Goal: Task Accomplishment & Management: Manage account settings

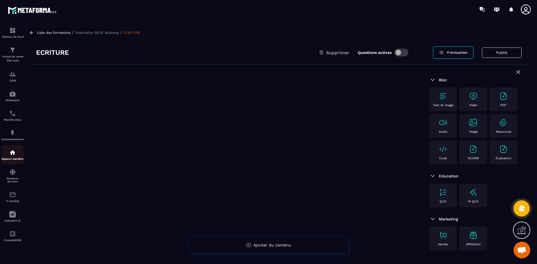
click at [13, 150] on img at bounding box center [12, 152] width 7 height 7
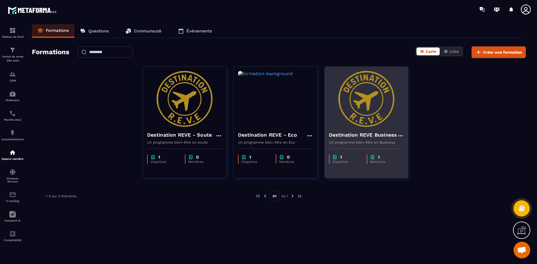
click at [361, 121] on img at bounding box center [366, 99] width 75 height 56
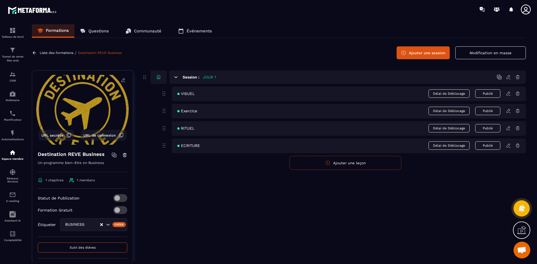
click at [343, 166] on button "Ajouter une leçon" at bounding box center [345, 163] width 112 height 14
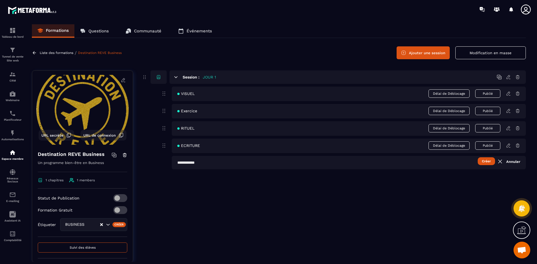
click at [485, 161] on button "Créer" at bounding box center [485, 161] width 17 height 8
click at [230, 159] on input "text" at bounding box center [349, 162] width 354 height 13
type input "****"
click at [485, 161] on button "Créer" at bounding box center [485, 161] width 17 height 8
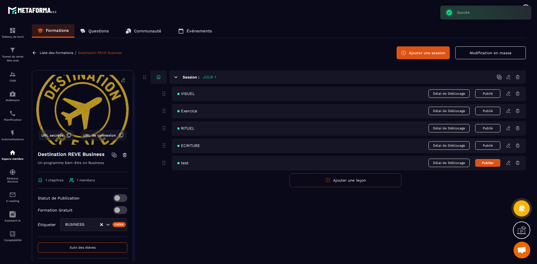
click at [486, 166] on button "Publier" at bounding box center [487, 163] width 25 height 8
click at [488, 162] on button "Publié" at bounding box center [487, 163] width 25 height 8
click at [508, 163] on icon at bounding box center [508, 162] width 5 height 5
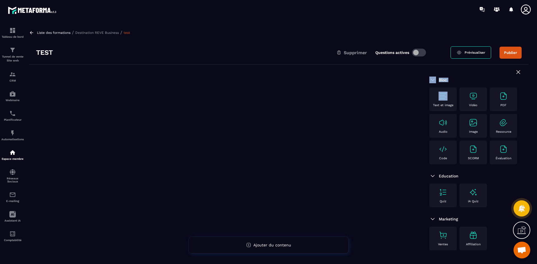
drag, startPoint x: 436, startPoint y: 95, endPoint x: 267, endPoint y: 92, distance: 169.2
click at [267, 92] on div "Bloc Text et image Vidéo PDF Audio Image Ressource Code SCORM Évaluation Educat…" at bounding box center [278, 179] width 499 height 228
click at [519, 70] on icon at bounding box center [518, 72] width 7 height 7
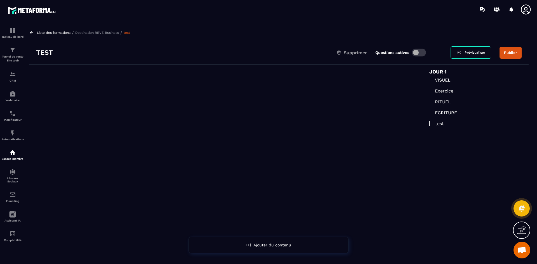
click at [88, 32] on p "Destination REVE Business" at bounding box center [97, 33] width 44 height 4
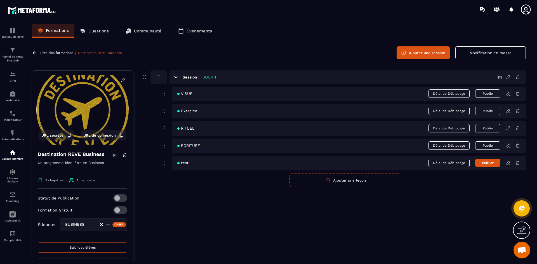
click at [487, 163] on button "Publier" at bounding box center [487, 163] width 25 height 8
click at [508, 163] on icon at bounding box center [508, 162] width 5 height 5
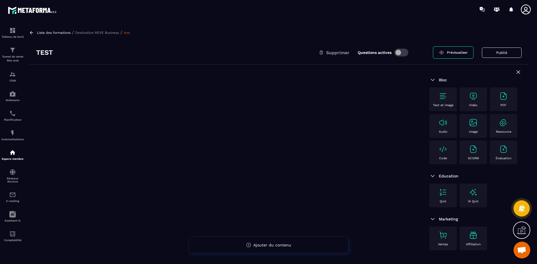
click at [445, 99] on img at bounding box center [442, 96] width 9 height 9
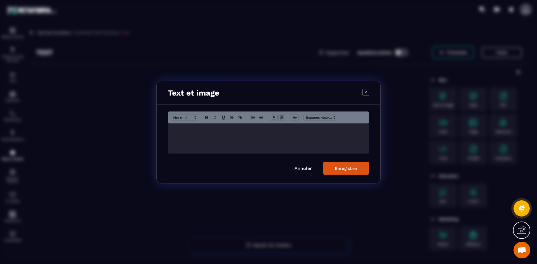
drag, startPoint x: 306, startPoint y: 169, endPoint x: 330, endPoint y: 172, distance: 24.8
click at [306, 169] on link "Annuler" at bounding box center [302, 168] width 17 height 5
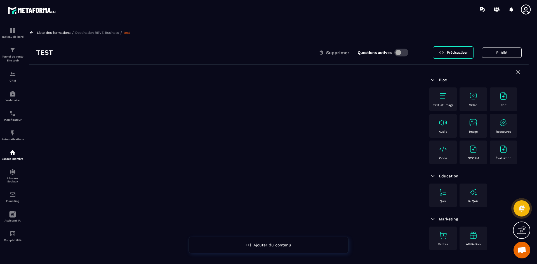
click at [445, 94] on img at bounding box center [442, 96] width 9 height 9
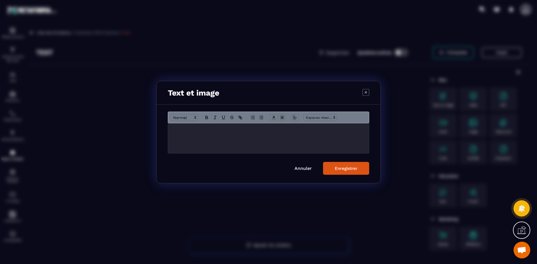
click at [301, 168] on link "Annuler" at bounding box center [302, 168] width 17 height 5
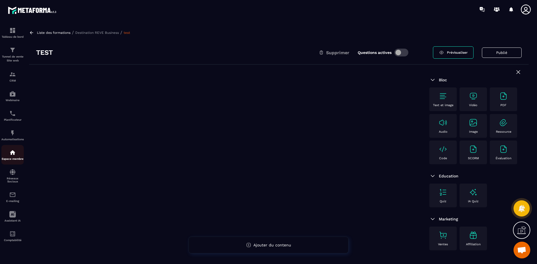
click at [12, 151] on img at bounding box center [12, 152] width 7 height 7
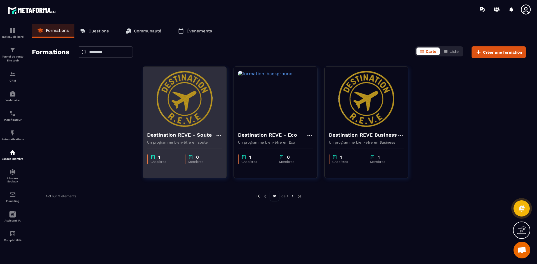
click at [198, 106] on img at bounding box center [184, 99] width 75 height 56
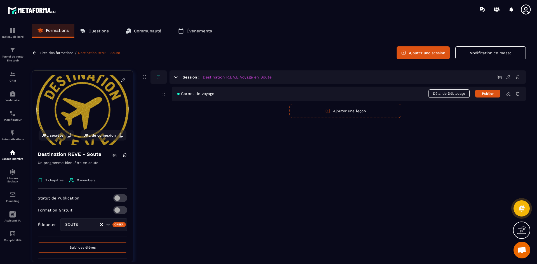
click at [490, 94] on button "Publier" at bounding box center [487, 94] width 25 height 8
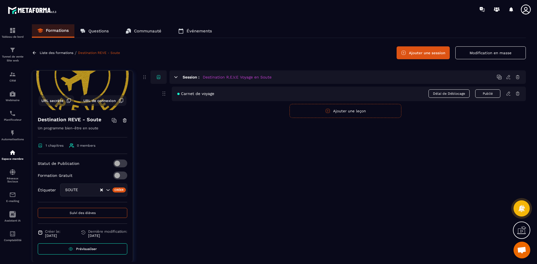
scroll to position [36, 0]
click at [92, 250] on link "Prévisualiser" at bounding box center [82, 248] width 89 height 11
click at [13, 148] on link "Espace membre" at bounding box center [12, 155] width 22 height 20
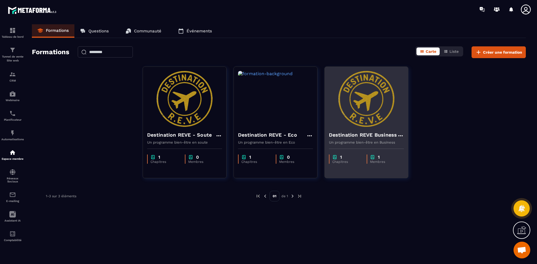
click at [363, 138] on h4 "Destination REVE Business" at bounding box center [363, 135] width 68 height 8
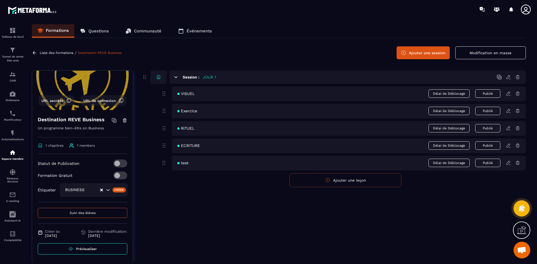
scroll to position [36, 0]
click at [91, 250] on span "Prévisualiser" at bounding box center [86, 248] width 21 height 4
click at [509, 79] on icon at bounding box center [508, 77] width 5 height 5
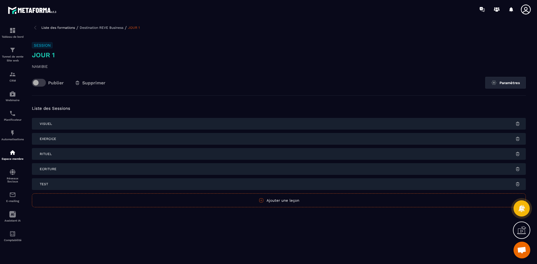
click at [45, 43] on h6 "Session" at bounding box center [42, 45] width 21 height 6
click at [40, 65] on p "NAMIBIE" at bounding box center [279, 66] width 494 height 7
click at [509, 79] on button "Paramètres" at bounding box center [505, 83] width 41 height 12
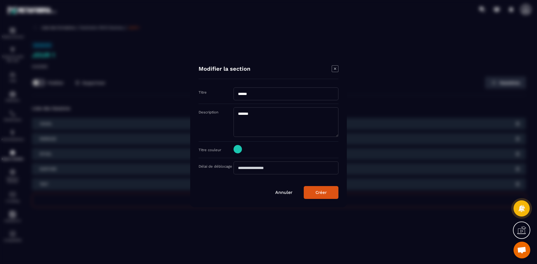
click at [282, 192] on link "Annuler" at bounding box center [283, 192] width 17 height 5
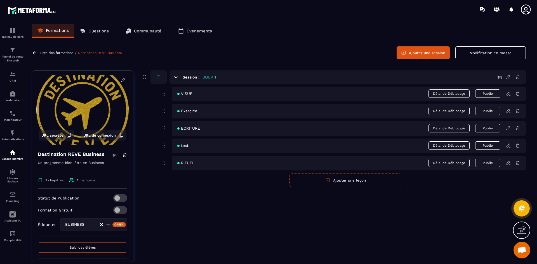
click at [508, 76] on icon at bounding box center [507, 77] width 3 height 4
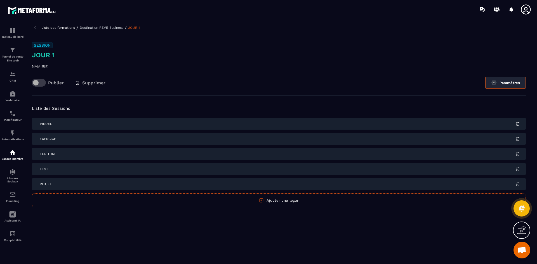
click at [506, 82] on button "Paramètres" at bounding box center [505, 83] width 41 height 12
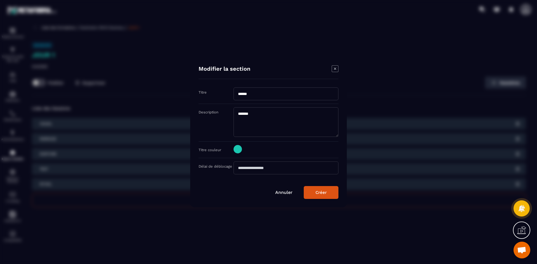
drag, startPoint x: 246, startPoint y: 113, endPoint x: 309, endPoint y: 101, distance: 63.4
click at [309, 101] on div "Titre ****** Description ******* Titre couleur Délai de déblocage" at bounding box center [268, 133] width 140 height 90
click at [280, 189] on div "Annuler Créer" at bounding box center [268, 192] width 140 height 13
click at [278, 196] on div "Annuler Créer" at bounding box center [268, 192] width 140 height 13
click at [281, 192] on link "Annuler" at bounding box center [283, 192] width 17 height 5
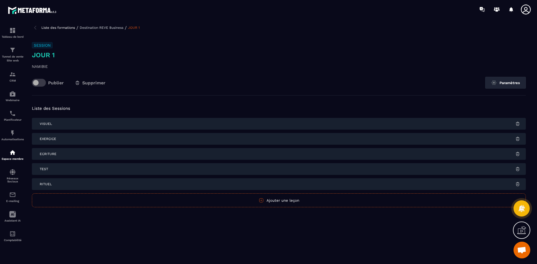
click at [93, 29] on p "Destination REVE Business" at bounding box center [102, 28] width 44 height 4
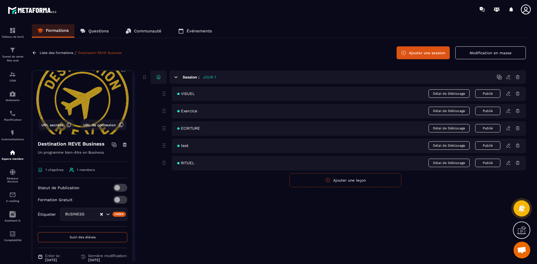
scroll to position [28, 0]
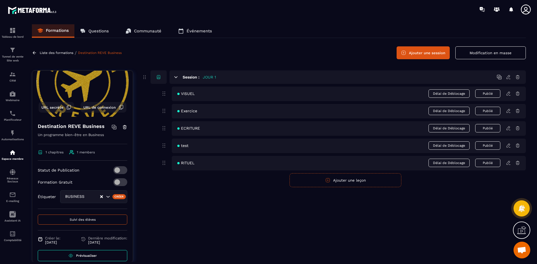
click at [95, 255] on link "Prévisualiser" at bounding box center [82, 255] width 89 height 11
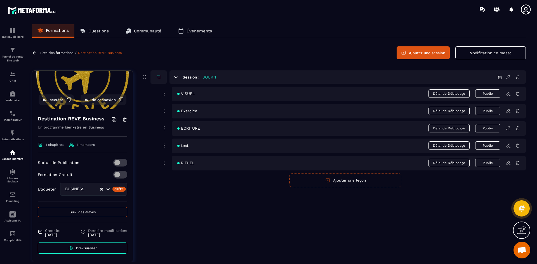
scroll to position [0, 0]
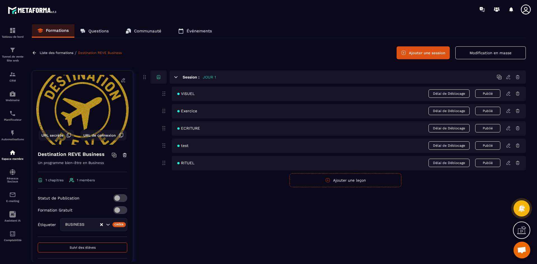
click at [49, 31] on p "Formations" at bounding box center [57, 30] width 23 height 5
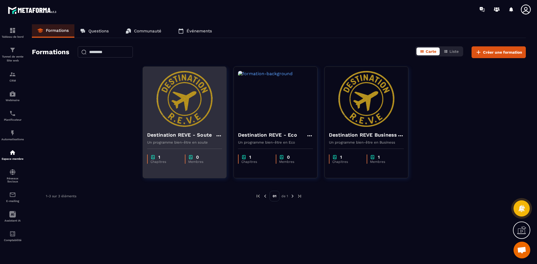
click at [190, 133] on h4 "Destination REVE - Soute" at bounding box center [179, 135] width 65 height 8
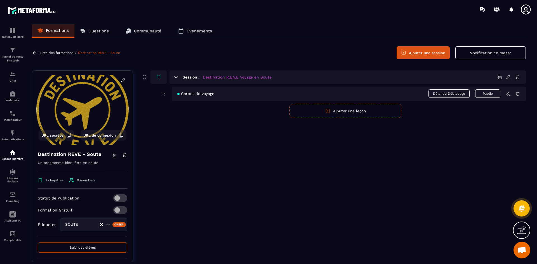
click at [158, 77] on icon at bounding box center [158, 77] width 5 height 5
drag, startPoint x: 158, startPoint y: 77, endPoint x: 173, endPoint y: 56, distance: 26.3
click at [173, 56] on div "Liste des formations / Destination REVE - Soute Ajouter une session Modificatio…" at bounding box center [279, 52] width 494 height 13
click at [334, 112] on button "Ajouter une leçon" at bounding box center [345, 111] width 112 height 14
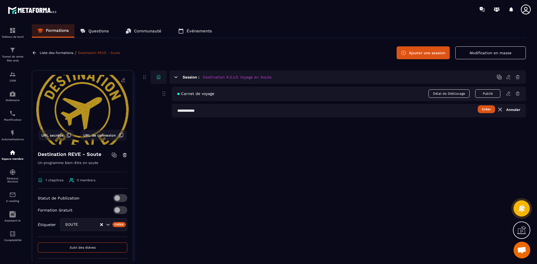
click at [486, 109] on button "Créer" at bounding box center [485, 109] width 17 height 8
click at [202, 110] on input "text" at bounding box center [349, 110] width 354 height 13
click at [509, 91] on icon at bounding box center [508, 93] width 5 height 5
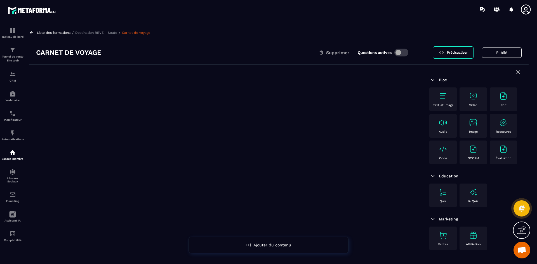
click at [98, 31] on p "Destination REVE - Soute" at bounding box center [96, 33] width 42 height 4
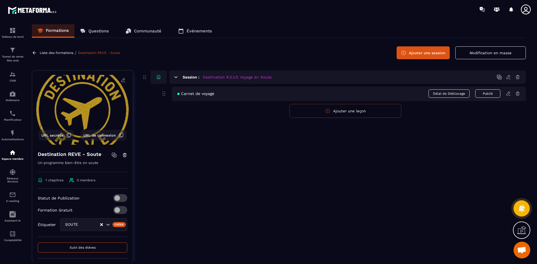
click at [508, 96] on icon at bounding box center [508, 93] width 5 height 5
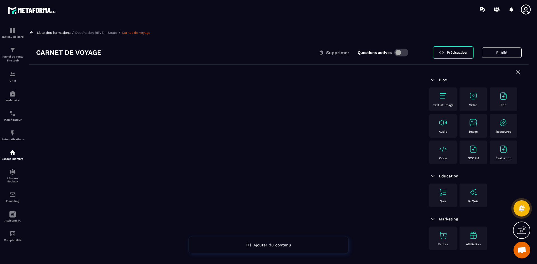
click at [110, 31] on p "Destination REVE - Soute" at bounding box center [96, 33] width 42 height 4
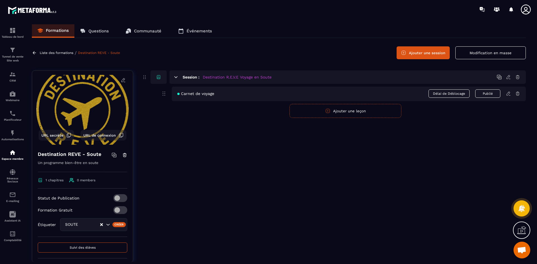
click at [187, 94] on span "Carnet de voyage" at bounding box center [195, 93] width 37 height 4
drag, startPoint x: 490, startPoint y: 52, endPoint x: 486, endPoint y: 51, distance: 3.7
click at [490, 51] on button "Modification en masse" at bounding box center [490, 52] width 70 height 13
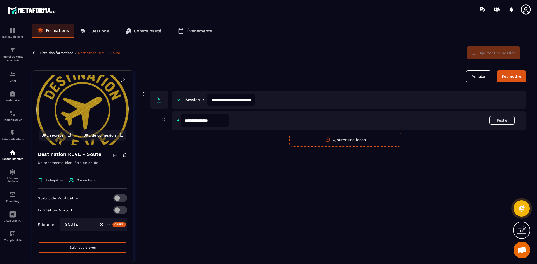
click at [202, 123] on input "**********" at bounding box center [205, 120] width 48 height 12
click at [187, 122] on input "**********" at bounding box center [205, 120] width 48 height 12
type input "**********"
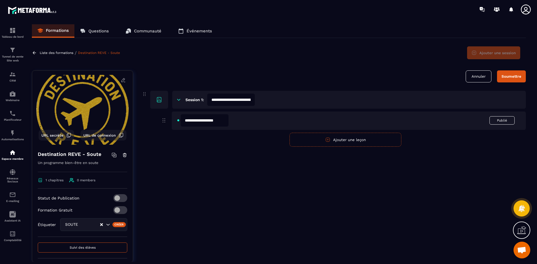
click at [273, 189] on div "**********" at bounding box center [333, 170] width 384 height 200
click at [335, 140] on button "Ajouter une leçon" at bounding box center [345, 140] width 112 height 14
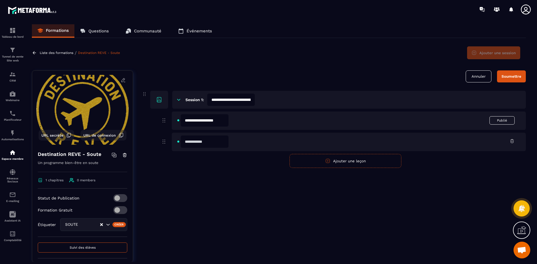
click at [184, 143] on input "text" at bounding box center [205, 142] width 48 height 12
type input "*"
click at [192, 141] on input "**********" at bounding box center [205, 142] width 48 height 12
click at [193, 142] on input "**********" at bounding box center [205, 142] width 48 height 12
click at [220, 141] on input "**********" at bounding box center [205, 142] width 48 height 12
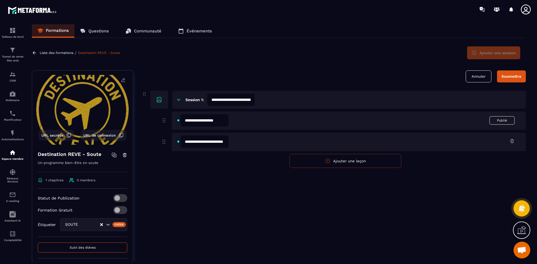
type input "**********"
click at [342, 165] on button "Ajouter une leçon" at bounding box center [345, 161] width 112 height 14
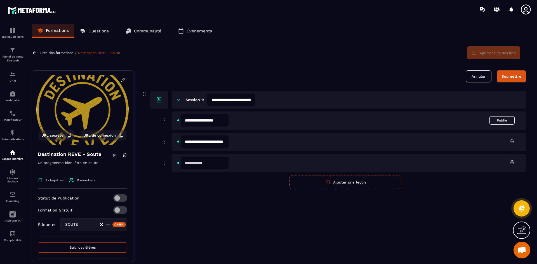
click at [196, 161] on input "text" at bounding box center [205, 163] width 48 height 12
type input "**********"
click at [209, 198] on div "**********" at bounding box center [333, 170] width 384 height 200
click at [234, 100] on input "**********" at bounding box center [231, 100] width 48 height 12
drag, startPoint x: 241, startPoint y: 211, endPoint x: 223, endPoint y: 179, distance: 36.4
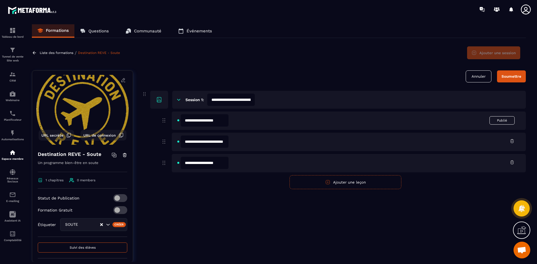
click at [240, 211] on div "**********" at bounding box center [333, 170] width 384 height 200
drag, startPoint x: 163, startPoint y: 143, endPoint x: 159, endPoint y: 117, distance: 26.0
click at [159, 117] on form "**********" at bounding box center [333, 129] width 384 height 119
click at [163, 178] on form "**********" at bounding box center [333, 129] width 384 height 119
drag, startPoint x: 164, startPoint y: 142, endPoint x: 163, endPoint y: 120, distance: 22.7
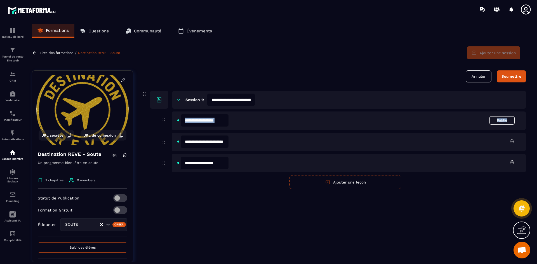
click at [165, 120] on div "**********" at bounding box center [345, 151] width 361 height 78
click at [224, 218] on div "**********" at bounding box center [333, 170] width 384 height 200
drag, startPoint x: 162, startPoint y: 141, endPoint x: 164, endPoint y: 137, distance: 4.6
click at [165, 118] on div "**********" at bounding box center [345, 151] width 361 height 78
drag, startPoint x: 163, startPoint y: 162, endPoint x: 164, endPoint y: 126, distance: 35.8
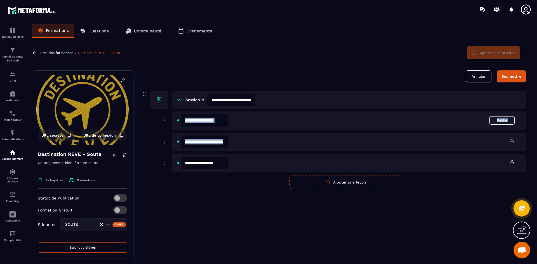
click at [164, 126] on form "**********" at bounding box center [333, 129] width 384 height 119
click at [389, 121] on div "**********" at bounding box center [349, 121] width 354 height 18
click at [165, 120] on icon at bounding box center [163, 120] width 7 height 7
click at [163, 120] on icon at bounding box center [163, 120] width 7 height 7
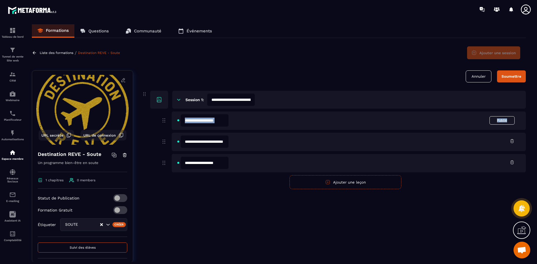
drag, startPoint x: 163, startPoint y: 120, endPoint x: 173, endPoint y: 145, distance: 26.9
click at [173, 148] on div "**********" at bounding box center [345, 151] width 361 height 78
drag, startPoint x: 165, startPoint y: 120, endPoint x: 174, endPoint y: 146, distance: 27.0
click at [169, 146] on div "**********" at bounding box center [345, 151] width 361 height 78
drag, startPoint x: 146, startPoint y: 92, endPoint x: 147, endPoint y: 124, distance: 32.5
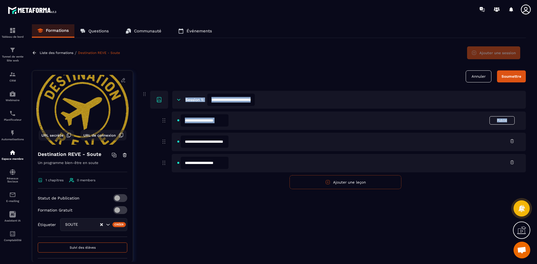
click at [149, 129] on form "**********" at bounding box center [333, 129] width 384 height 119
click at [145, 93] on icon at bounding box center [144, 94] width 6 height 7
drag, startPoint x: 145, startPoint y: 93, endPoint x: 153, endPoint y: 76, distance: 18.6
click at [153, 76] on div "[PERSON_NAME]" at bounding box center [333, 76] width 384 height 12
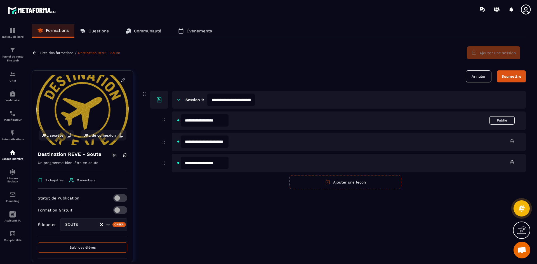
click at [518, 74] on button "Soumettre" at bounding box center [511, 76] width 29 height 12
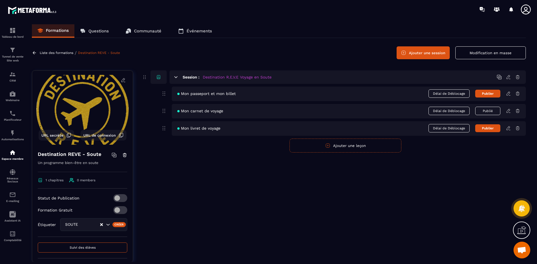
click at [236, 201] on div "Session : Destination R.E.V.E Voyage en Soute Mon passeport et mon billet Délai…" at bounding box center [333, 170] width 384 height 200
click at [489, 111] on button "Publié" at bounding box center [487, 111] width 25 height 8
click at [487, 94] on button "Publier" at bounding box center [487, 94] width 25 height 8
click at [492, 110] on button "Publier" at bounding box center [487, 111] width 25 height 8
click at [491, 127] on button "Publier" at bounding box center [487, 128] width 25 height 8
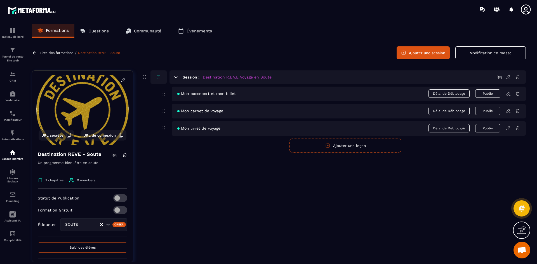
click at [507, 94] on icon at bounding box center [508, 93] width 5 height 5
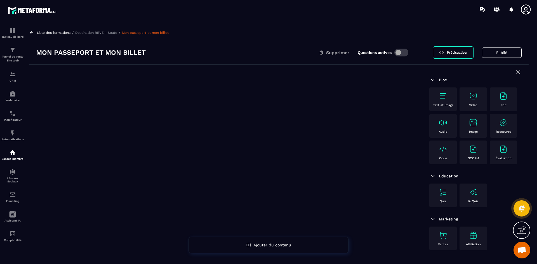
click at [503, 100] on img at bounding box center [503, 96] width 9 height 9
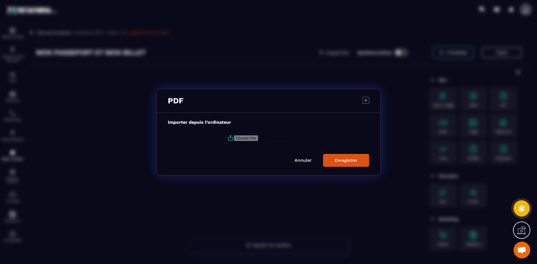
click at [241, 136] on input "Modal window" at bounding box center [272, 138] width 76 height 6
type input "**********"
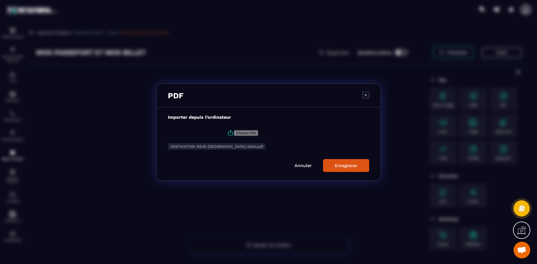
click at [346, 166] on div "Enregistrer" at bounding box center [346, 165] width 23 height 5
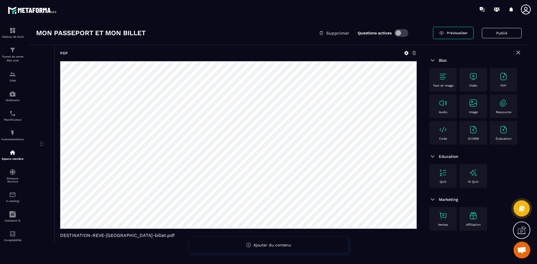
scroll to position [28, 0]
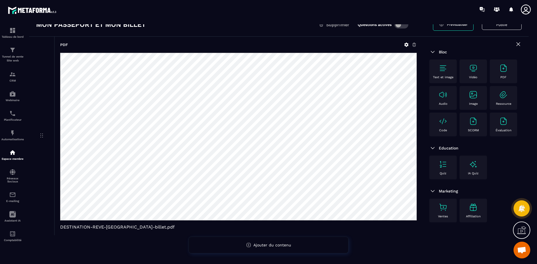
click at [499, 94] on img at bounding box center [503, 94] width 9 height 9
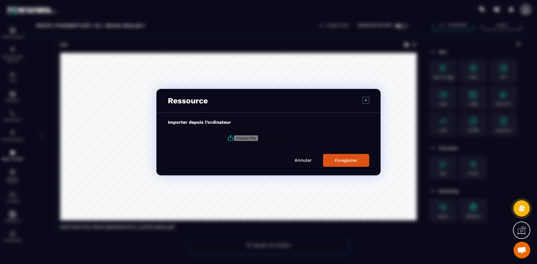
click at [252, 138] on input "Modal window" at bounding box center [272, 138] width 76 height 6
type input "**********"
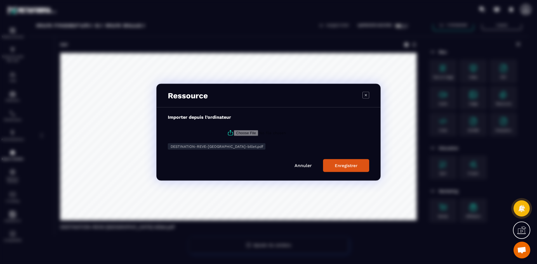
click at [342, 169] on button "Enregistrer" at bounding box center [346, 165] width 46 height 13
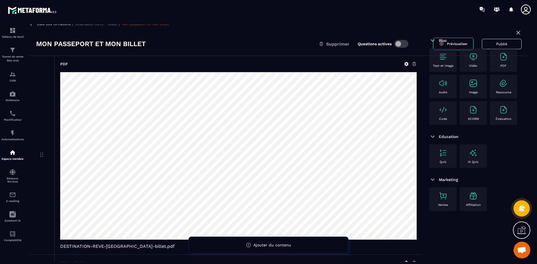
scroll to position [0, 0]
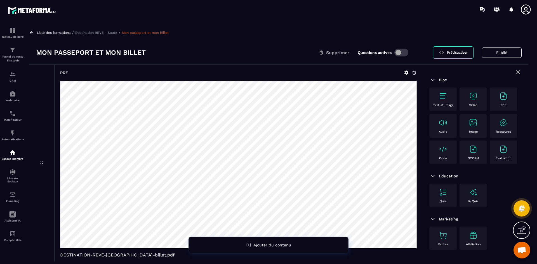
click at [406, 71] on icon at bounding box center [406, 73] width 4 height 4
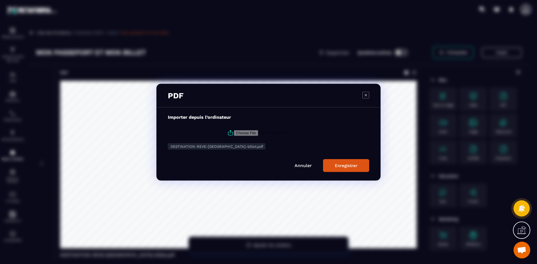
click at [308, 162] on div "Annuler Enregistrer" at bounding box center [268, 165] width 201 height 13
click at [302, 166] on link "Annuler" at bounding box center [302, 165] width 17 height 5
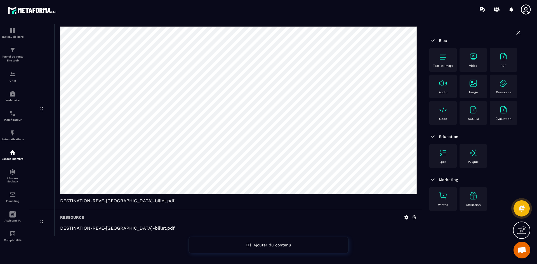
scroll to position [57, 0]
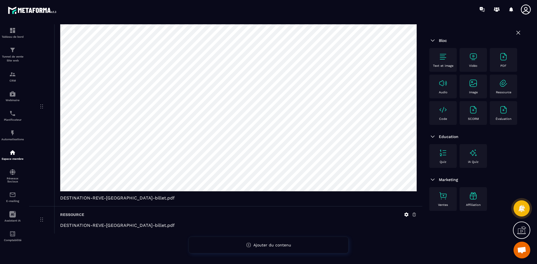
click at [405, 213] on icon at bounding box center [406, 214] width 5 height 5
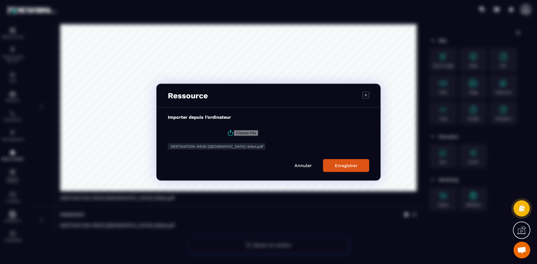
click at [301, 166] on link "Annuler" at bounding box center [302, 165] width 17 height 5
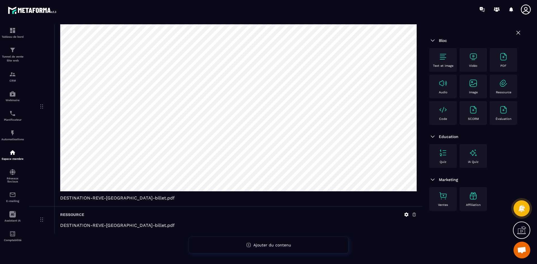
click at [413, 214] on icon at bounding box center [414, 214] width 5 height 5
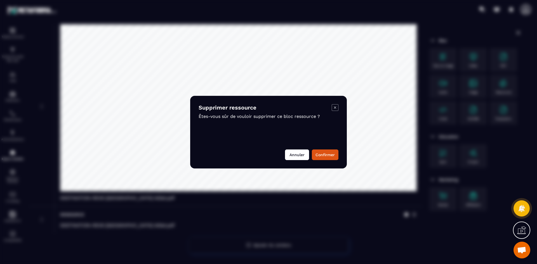
click at [304, 155] on button "Annuler" at bounding box center [297, 155] width 24 height 11
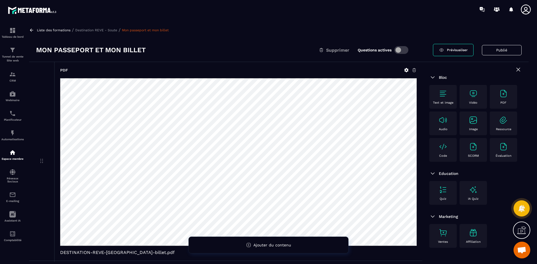
scroll to position [0, 0]
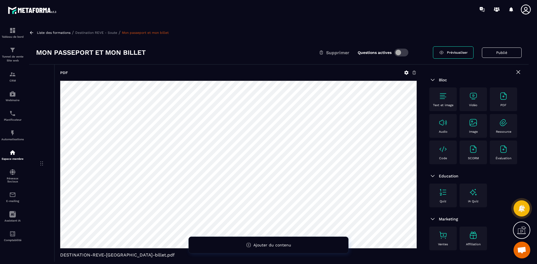
click at [413, 72] on icon at bounding box center [414, 72] width 5 height 5
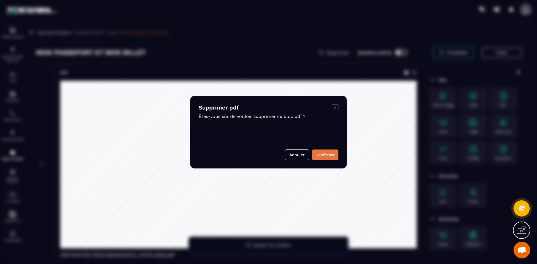
click at [327, 153] on button "Confirmer" at bounding box center [325, 155] width 27 height 11
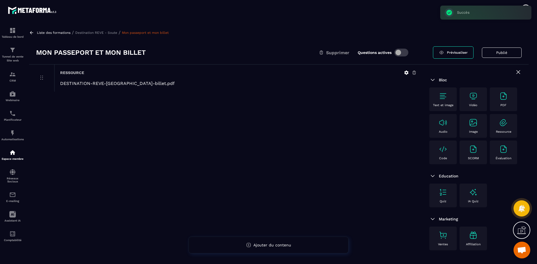
click at [503, 98] on img at bounding box center [503, 96] width 9 height 9
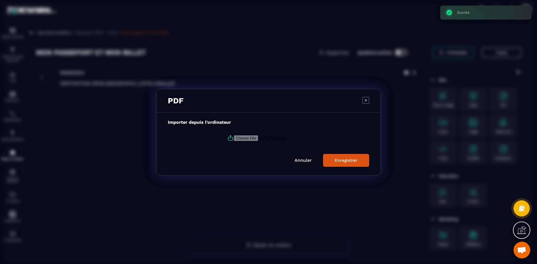
click at [240, 134] on label "Modal window" at bounding box center [268, 138] width 201 height 15
click at [240, 135] on input "Modal window" at bounding box center [272, 138] width 76 height 6
type input "**********"
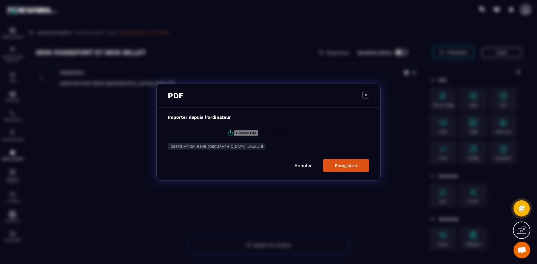
click at [348, 168] on div "Enregistrer" at bounding box center [346, 165] width 23 height 5
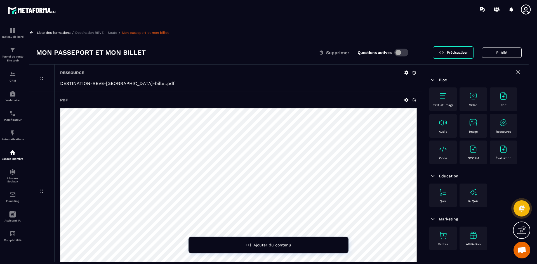
click at [443, 51] on icon at bounding box center [441, 52] width 5 height 5
click at [102, 32] on p "Destination REVE - Soute" at bounding box center [96, 33] width 42 height 4
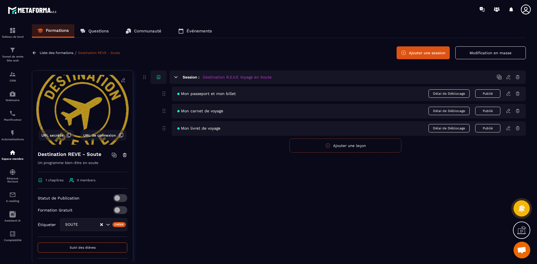
click at [507, 93] on icon at bounding box center [508, 93] width 5 height 5
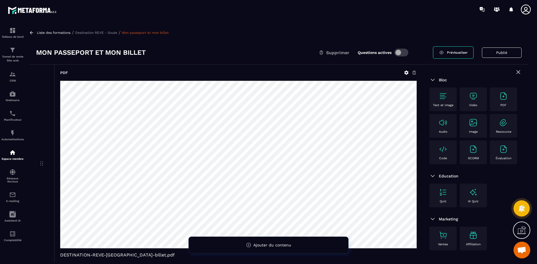
scroll to position [28, 0]
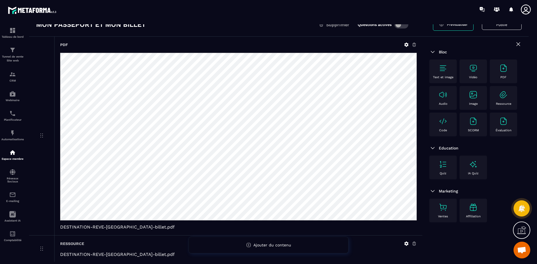
click at [415, 46] on icon at bounding box center [414, 44] width 5 height 5
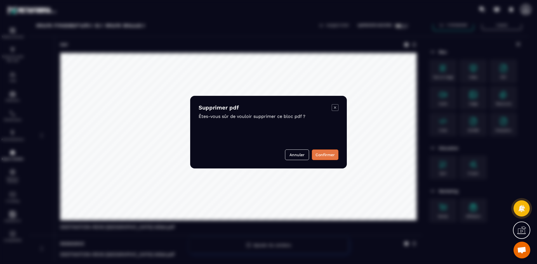
click at [325, 151] on button "Confirmer" at bounding box center [325, 155] width 27 height 11
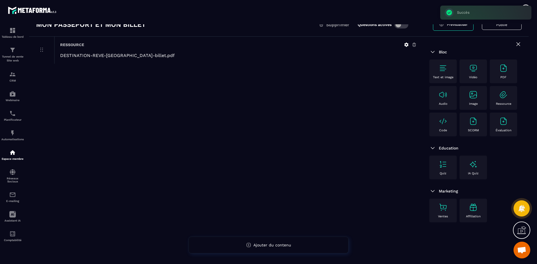
click at [413, 42] on div "Ressource DESTINATION-REVE-passeport-billet.pdf" at bounding box center [238, 50] width 368 height 27
click at [413, 44] on icon at bounding box center [414, 44] width 5 height 5
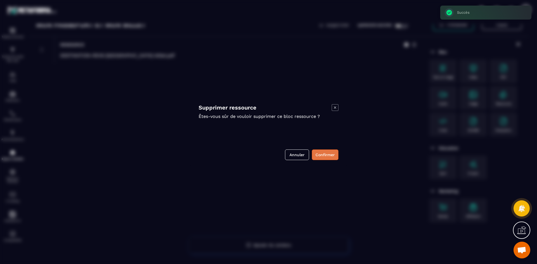
click at [325, 151] on button "Confirmer" at bounding box center [325, 155] width 27 height 11
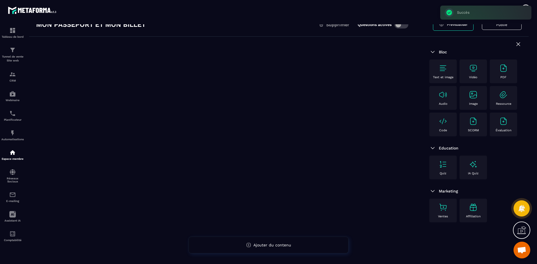
scroll to position [0, 0]
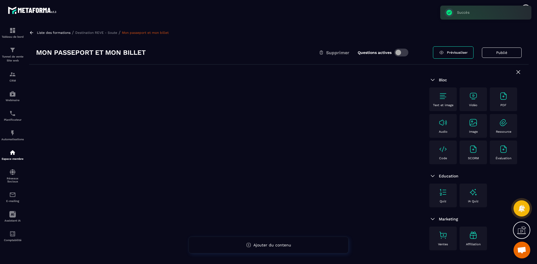
click at [500, 54] on button "Publié" at bounding box center [502, 53] width 40 height 10
click at [508, 52] on button "Publier" at bounding box center [510, 53] width 22 height 12
click at [445, 53] on link "Prévisualiser" at bounding box center [453, 52] width 41 height 12
click at [92, 32] on p "Destination REVE - Soute" at bounding box center [96, 33] width 42 height 4
